Goal: Obtain resource: Download file/media

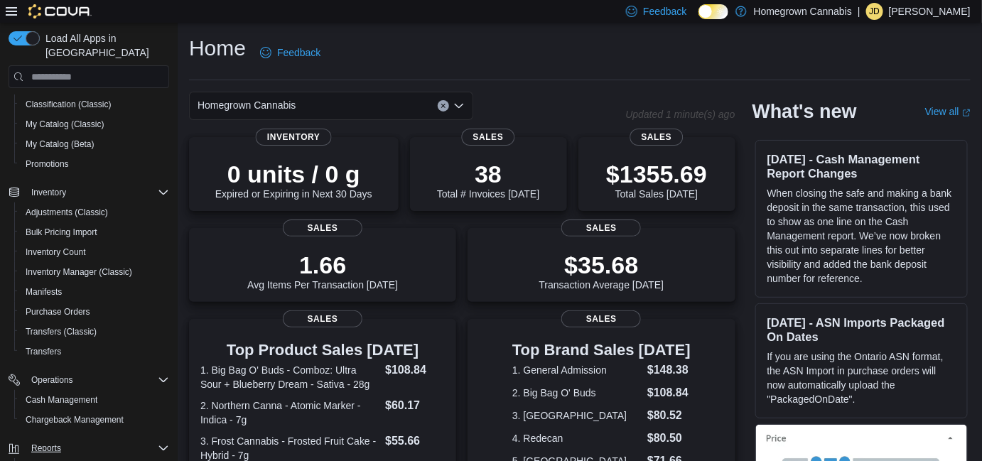
scroll to position [212, 0]
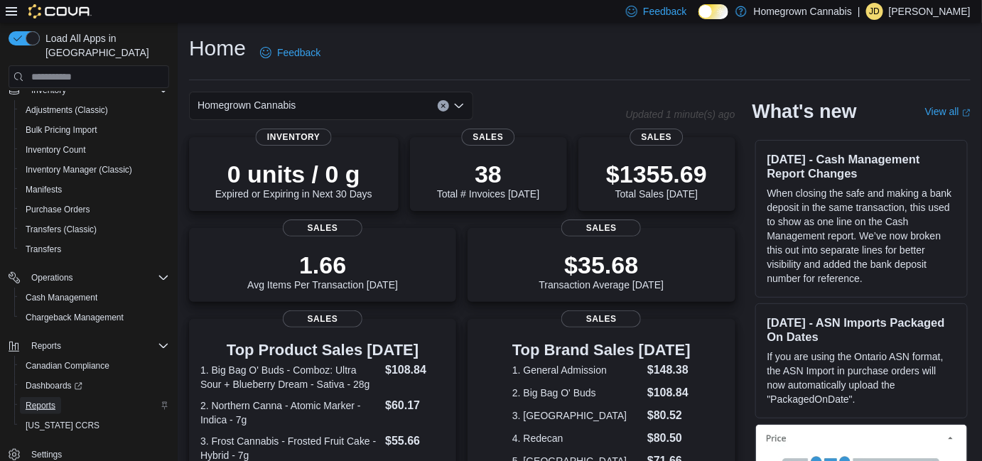
click at [53, 400] on span "Reports" at bounding box center [41, 405] width 30 height 11
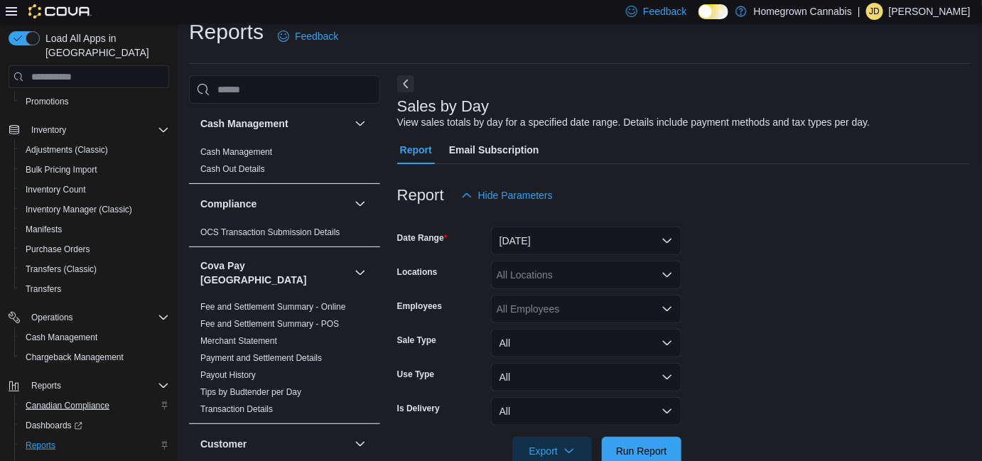
scroll to position [32, 0]
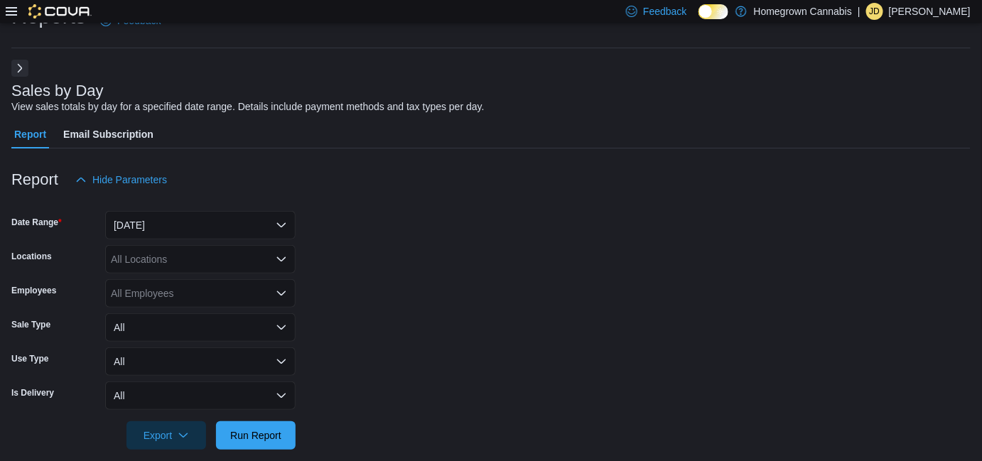
click at [193, 239] on form "Date Range [DATE] Locations All Locations Employees All Employees Sale Type All…" at bounding box center [490, 322] width 959 height 256
click at [190, 211] on form "Date Range [DATE] Locations All Locations Employees All Employees Sale Type All…" at bounding box center [490, 322] width 959 height 256
click at [189, 224] on button "[DATE]" at bounding box center [200, 225] width 190 height 28
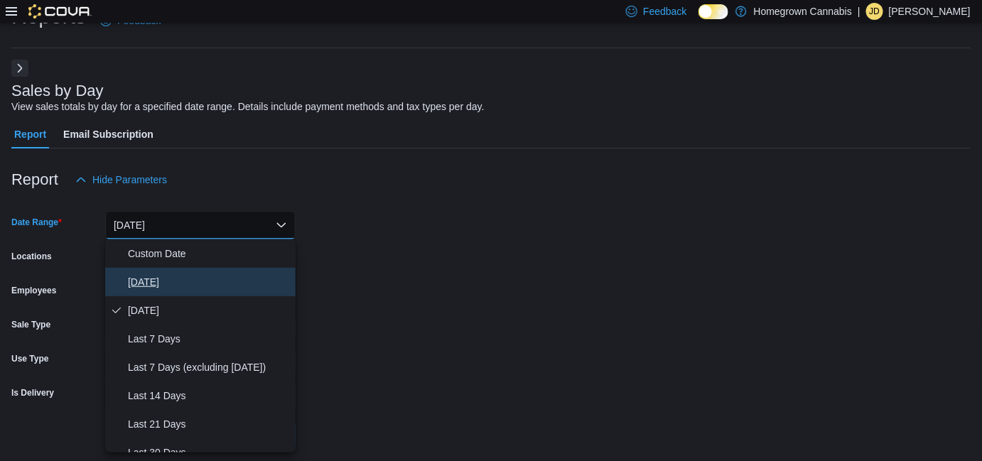
click at [148, 281] on span "[DATE]" at bounding box center [209, 282] width 162 height 17
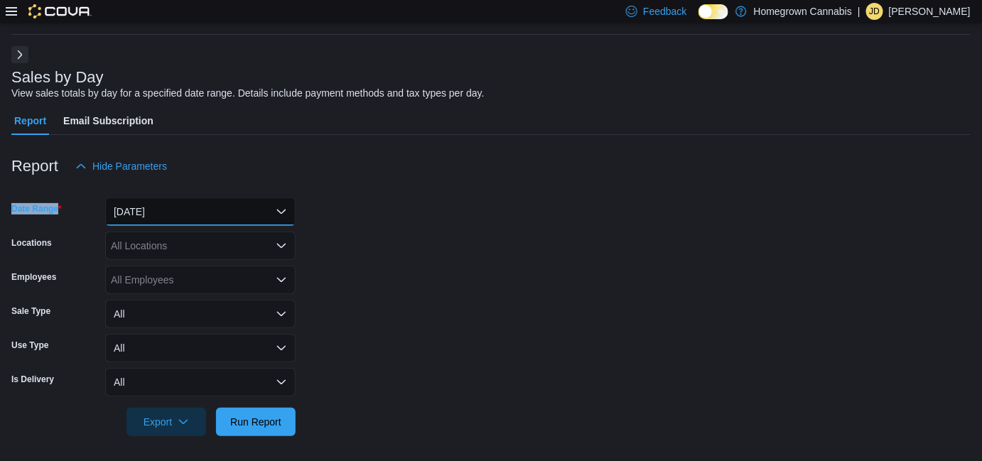
scroll to position [49, 0]
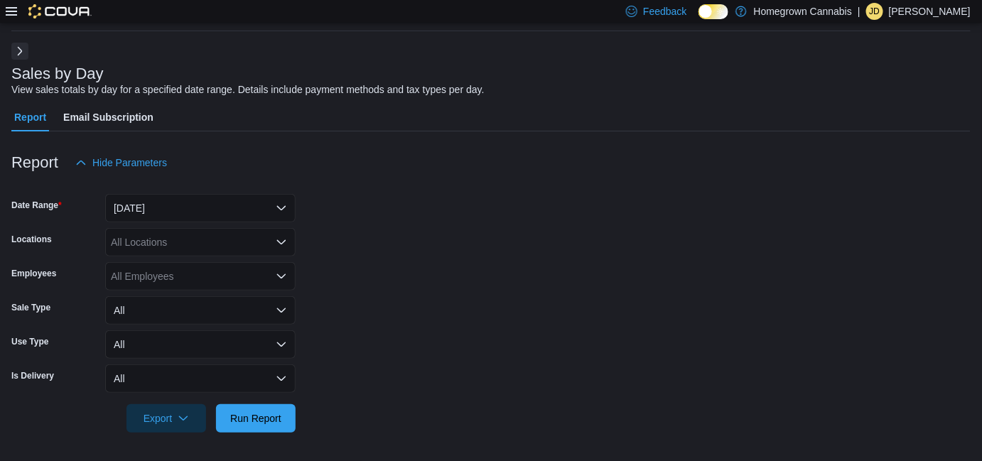
click at [273, 397] on div at bounding box center [490, 398] width 959 height 11
drag, startPoint x: 276, startPoint y: 412, endPoint x: 278, endPoint y: 395, distance: 17.2
click at [276, 412] on span "Run Report" at bounding box center [255, 418] width 51 height 14
click at [193, 416] on span "Export" at bounding box center [166, 418] width 63 height 28
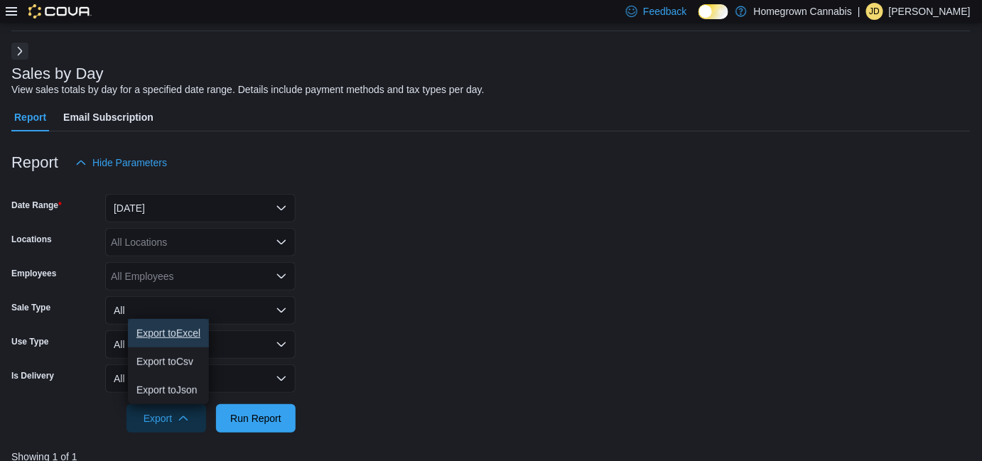
click at [185, 331] on span "Export to Excel" at bounding box center [168, 332] width 64 height 11
